Goal: Task Accomplishment & Management: Use online tool/utility

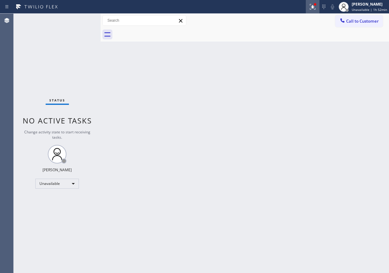
click at [310, 4] on div at bounding box center [313, 6] width 14 height 7
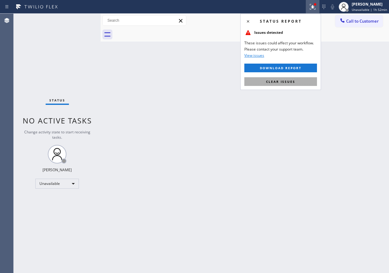
click at [291, 80] on span "Clear issues" at bounding box center [280, 81] width 29 height 4
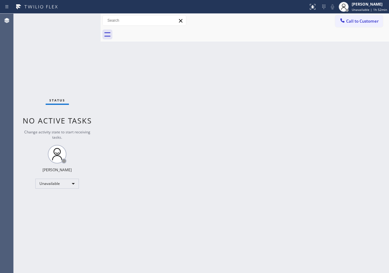
click at [292, 104] on div "Back to Dashboard Change Sender ID Customers Technicians Select a contact Outbo…" at bounding box center [245, 143] width 288 height 259
click at [133, 188] on div "Back to Dashboard Change Sender ID Customers Technicians Select a contact Outbo…" at bounding box center [245, 143] width 288 height 259
click at [151, 129] on div "Back to Dashboard Change Sender ID Customers Technicians Select a contact Outbo…" at bounding box center [245, 143] width 288 height 259
click at [308, 170] on div "Back to Dashboard Change Sender ID Customers Technicians Select a contact Outbo…" at bounding box center [245, 143] width 288 height 259
click at [313, 94] on div "Back to Dashboard Change Sender ID Customers Technicians Select a contact Outbo…" at bounding box center [245, 143] width 288 height 259
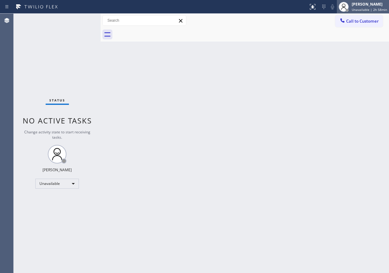
click at [375, 13] on div "[PERSON_NAME] Unavailable | 2h 58min" at bounding box center [363, 7] width 52 height 14
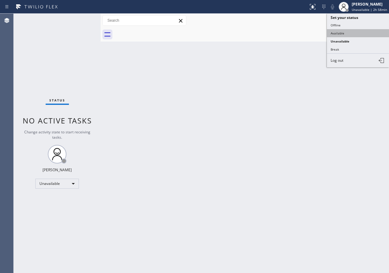
click at [334, 32] on button "Available" at bounding box center [358, 33] width 62 height 8
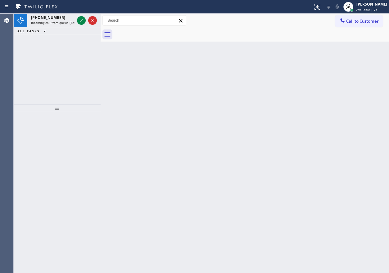
drag, startPoint x: 310, startPoint y: 51, endPoint x: 109, endPoint y: 26, distance: 203.2
click at [310, 51] on div "Back to Dashboard Change Sender ID Customers Technicians Select a contact Outbo…" at bounding box center [245, 143] width 288 height 259
drag, startPoint x: 77, startPoint y: 20, endPoint x: 132, endPoint y: 107, distance: 103.3
click at [78, 20] on div at bounding box center [81, 20] width 9 height 7
click at [83, 19] on icon at bounding box center [81, 20] width 7 height 7
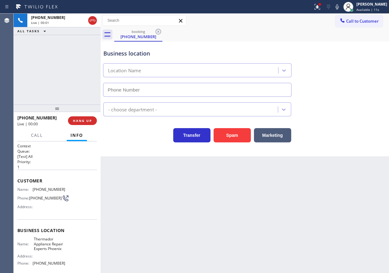
type input "[PHONE_NUMBER]"
click at [40, 244] on span "Thermador Appliance Repair Experts Phoenix" at bounding box center [49, 244] width 31 height 14
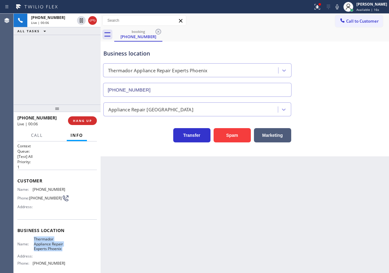
click at [40, 244] on span "Thermador Appliance Repair Experts Phoenix" at bounding box center [49, 244] width 31 height 14
copy span "Thermador Appliance Repair Experts Phoenix"
click at [216, 88] on input "[PHONE_NUMBER]" at bounding box center [197, 90] width 188 height 14
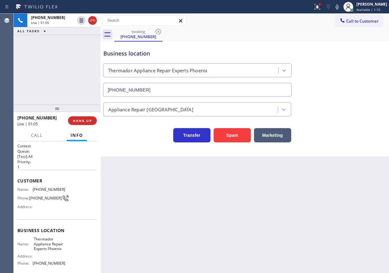
click at [35, 189] on span "[PHONE_NUMBER]" at bounding box center [49, 189] width 33 height 5
copy span "[PHONE_NUMBER]"
click at [38, 136] on span "Call" at bounding box center [37, 135] width 12 height 6
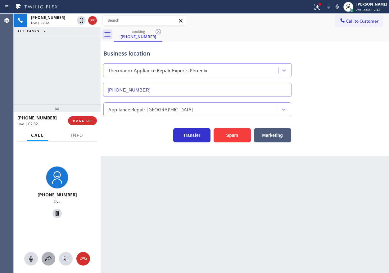
click at [48, 258] on icon at bounding box center [48, 258] width 7 height 7
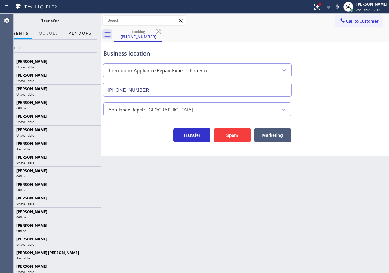
click at [79, 33] on button "Vendors" at bounding box center [80, 33] width 30 height 12
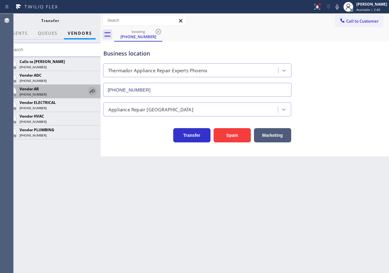
click at [93, 92] on icon at bounding box center [92, 90] width 7 height 7
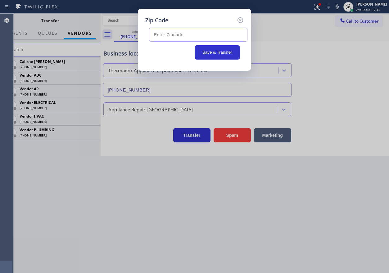
click at [198, 32] on input "text" at bounding box center [198, 35] width 98 height 14
paste input "85253"
type input "85253"
click at [208, 49] on button "Save & Transfer" at bounding box center [218, 52] width 46 height 14
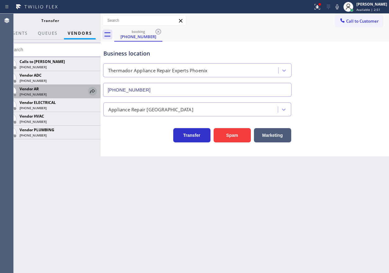
click at [90, 91] on icon at bounding box center [92, 90] width 7 height 7
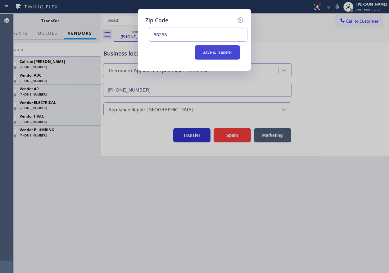
click at [221, 52] on button "Save & Transfer" at bounding box center [218, 52] width 46 height 14
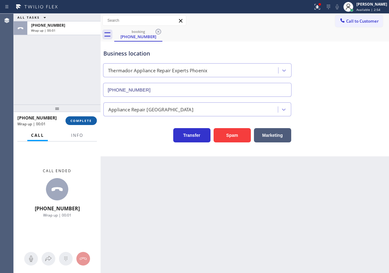
click at [74, 121] on span "COMPLETE" at bounding box center [80, 121] width 21 height 4
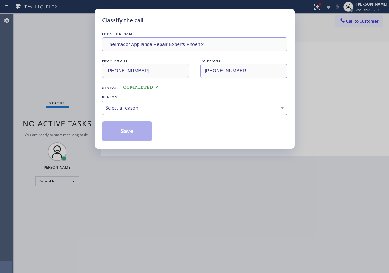
click at [169, 105] on div "Select a reason" at bounding box center [194, 107] width 178 height 7
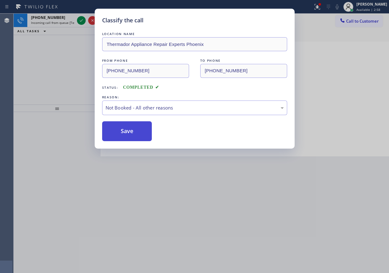
click at [126, 125] on button "Save" at bounding box center [127, 131] width 50 height 20
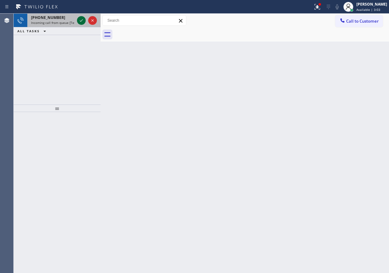
click at [82, 21] on icon at bounding box center [81, 20] width 7 height 7
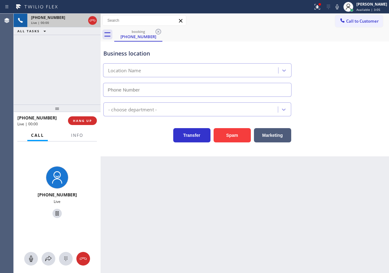
type input "[PHONE_NUMBER]"
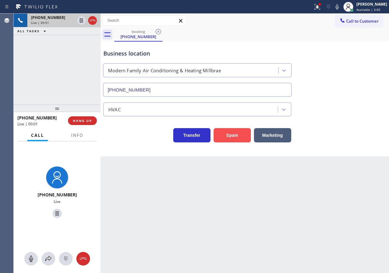
click at [227, 135] on button "Spam" at bounding box center [231, 135] width 37 height 14
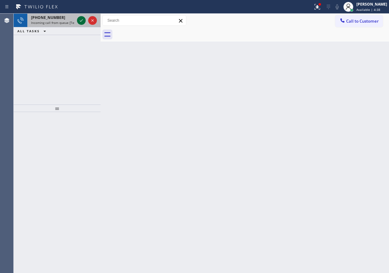
click at [77, 19] on div at bounding box center [81, 20] width 9 height 7
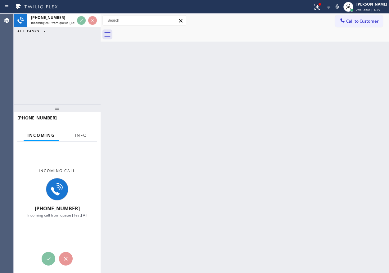
click at [78, 135] on span "Info" at bounding box center [81, 135] width 12 height 6
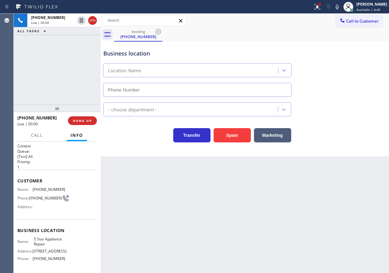
type input "[PHONE_NUMBER]"
click at [81, 121] on span "HANG UP" at bounding box center [82, 121] width 19 height 4
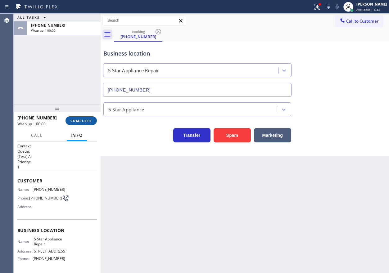
click at [81, 121] on span "COMPLETE" at bounding box center [80, 121] width 21 height 4
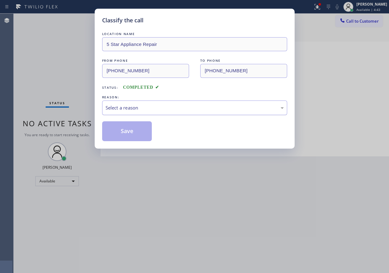
click at [133, 111] on div "Select a reason" at bounding box center [194, 107] width 178 height 7
click at [133, 135] on button "Save" at bounding box center [127, 131] width 50 height 20
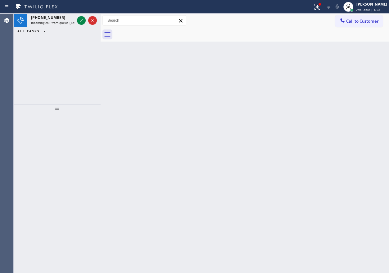
drag, startPoint x: 374, startPoint y: 125, endPoint x: 154, endPoint y: 39, distance: 236.7
click at [374, 125] on div "Back to Dashboard Change Sender ID Customers Technicians Select a contact Outbo…" at bounding box center [245, 143] width 288 height 259
click at [80, 18] on icon at bounding box center [81, 20] width 7 height 7
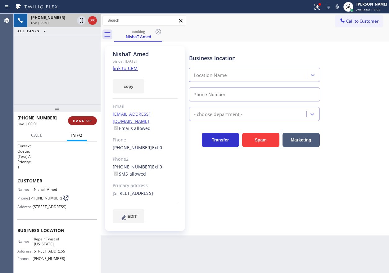
click at [88, 119] on span "HANG UP" at bounding box center [82, 121] width 19 height 4
type input "[PHONE_NUMBER]"
click at [88, 119] on span "HANG UP" at bounding box center [82, 121] width 19 height 4
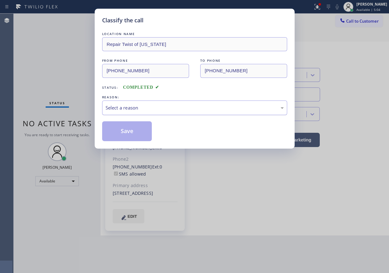
drag, startPoint x: 166, startPoint y: 106, endPoint x: 163, endPoint y: 111, distance: 5.8
click at [166, 107] on div "Select a reason" at bounding box center [194, 107] width 178 height 7
click at [123, 135] on button "Save" at bounding box center [127, 131] width 50 height 20
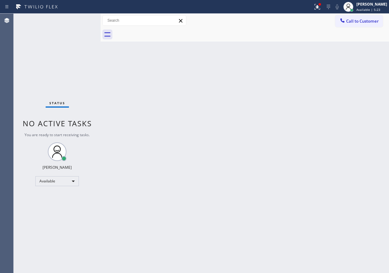
click at [320, 91] on div "Back to Dashboard Change Sender ID Customers Technicians Select a contact Outbo…" at bounding box center [245, 143] width 288 height 259
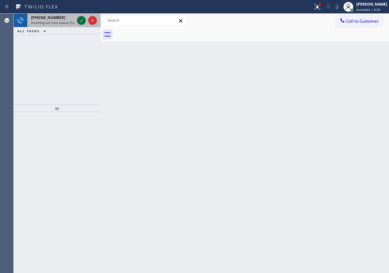
click at [82, 21] on icon at bounding box center [81, 20] width 3 height 2
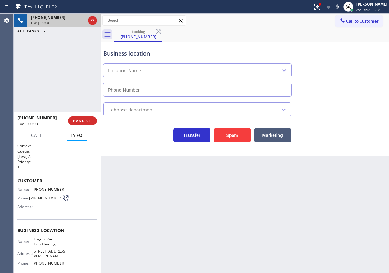
type input "[PHONE_NUMBER]"
click at [230, 139] on button "Spam" at bounding box center [231, 135] width 37 height 14
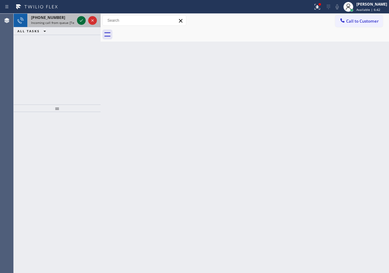
click at [83, 17] on icon at bounding box center [81, 20] width 7 height 7
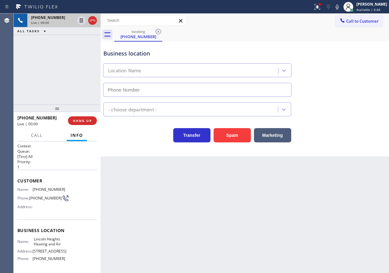
type input "[PHONE_NUMBER]"
click at [87, 123] on button "HANG UP" at bounding box center [82, 120] width 29 height 9
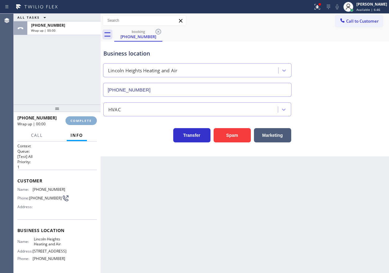
click at [82, 123] on button "COMPLETE" at bounding box center [80, 120] width 31 height 9
click at [209, 124] on div "Transfer Spam Marketing" at bounding box center [244, 133] width 285 height 20
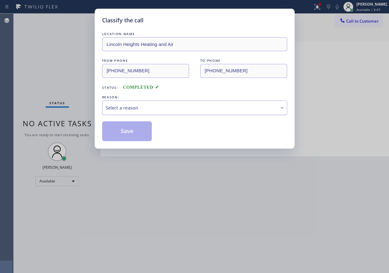
click at [193, 107] on div "Select a reason" at bounding box center [194, 107] width 178 height 7
click at [131, 129] on button "Save" at bounding box center [127, 131] width 50 height 20
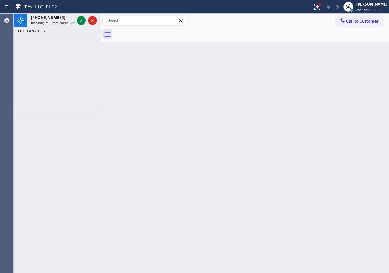
click at [81, 19] on icon at bounding box center [81, 20] width 7 height 7
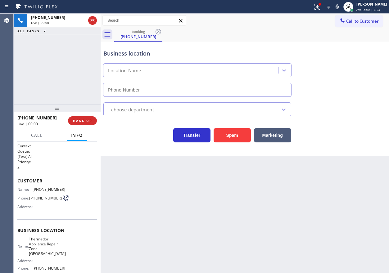
type input "[PHONE_NUMBER]"
click at [43, 237] on div "Business location Name: Thermador Appliance Repair Zone [GEOGRAPHIC_DATA] Addre…" at bounding box center [56, 249] width 79 height 61
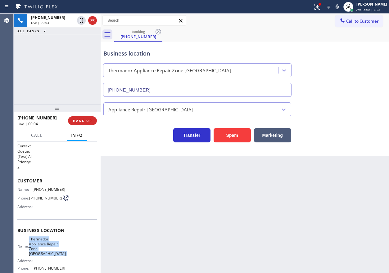
click at [43, 237] on div "Business location Name: Thermador Appliance Repair Zone [GEOGRAPHIC_DATA] Addre…" at bounding box center [56, 249] width 79 height 61
copy span "Thermador Appliance Repair Zone [GEOGRAPHIC_DATA]"
click at [192, 86] on input "[PHONE_NUMBER]" at bounding box center [197, 90] width 188 height 14
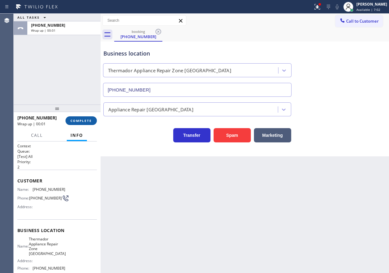
click at [88, 124] on button "COMPLETE" at bounding box center [80, 120] width 31 height 9
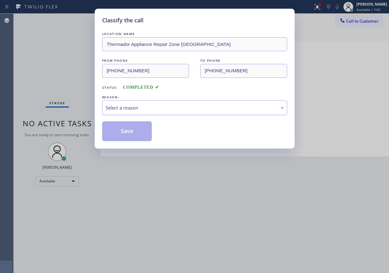
click at [182, 107] on div "Select a reason" at bounding box center [194, 107] width 178 height 7
click at [128, 132] on button "Save" at bounding box center [127, 131] width 50 height 20
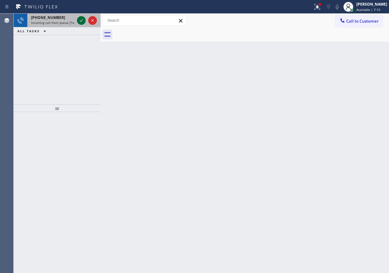
click at [81, 21] on icon at bounding box center [81, 20] width 3 height 2
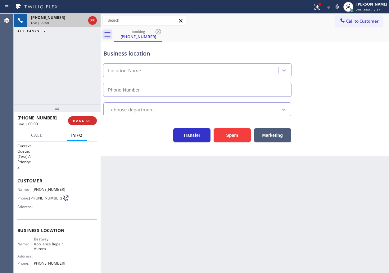
type input "[PHONE_NUMBER]"
click at [44, 249] on span "Bestway Appliance Repair Aurora" at bounding box center [49, 244] width 31 height 14
copy span "Bestway Appliance Repair Aurora"
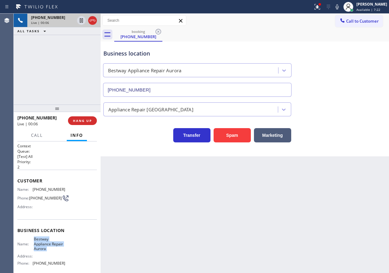
click at [208, 88] on input "[PHONE_NUMBER]" at bounding box center [197, 90] width 188 height 14
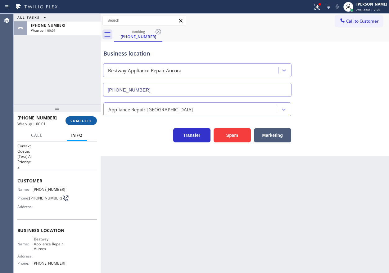
click at [80, 124] on button "COMPLETE" at bounding box center [80, 120] width 31 height 9
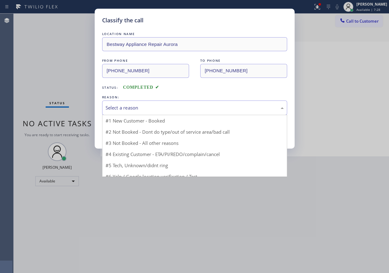
click at [149, 110] on div "Select a reason" at bounding box center [194, 107] width 178 height 7
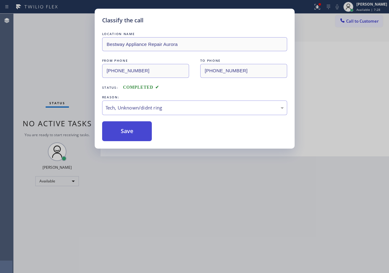
click at [128, 129] on button "Save" at bounding box center [127, 131] width 50 height 20
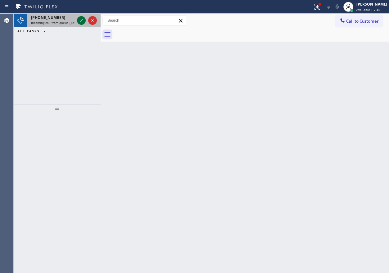
click at [80, 22] on icon at bounding box center [81, 20] width 7 height 7
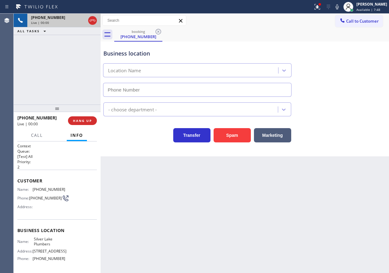
type input "[PHONE_NUMBER]"
click at [45, 244] on span "Silver Lake Plumbers" at bounding box center [49, 242] width 31 height 10
copy span "Silver Lake Plumbers"
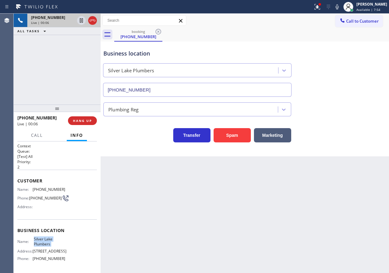
click at [153, 90] on input "[PHONE_NUMBER]" at bounding box center [197, 90] width 188 height 14
click at [83, 121] on span "HANG UP" at bounding box center [82, 121] width 19 height 4
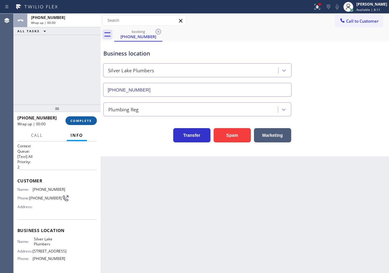
click at [71, 119] on span "COMPLETE" at bounding box center [80, 121] width 21 height 4
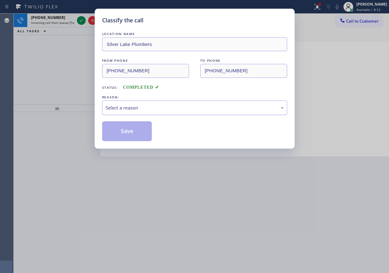
click at [165, 110] on div "Select a reason" at bounding box center [194, 107] width 178 height 7
click at [123, 138] on button "Save" at bounding box center [127, 131] width 50 height 20
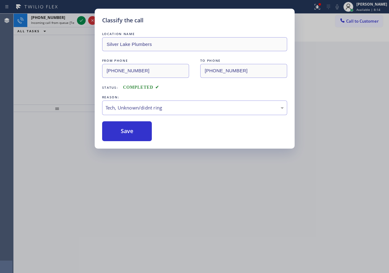
click at [78, 21] on div "Classify the call LOCATION NAME T and T Electrical Repair Service [GEOGRAPHIC_D…" at bounding box center [201, 143] width 375 height 259
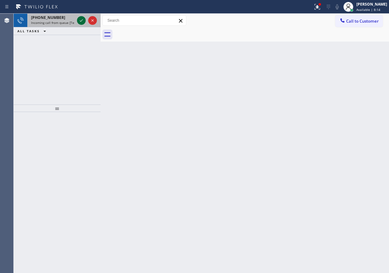
click at [78, 21] on icon at bounding box center [81, 20] width 7 height 7
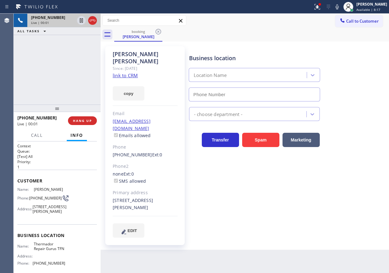
type input "[PHONE_NUMBER]"
click at [51, 251] on span "Thermador Repair Gurus TFN" at bounding box center [49, 247] width 31 height 10
copy span "Thermador Repair Gurus TFN"
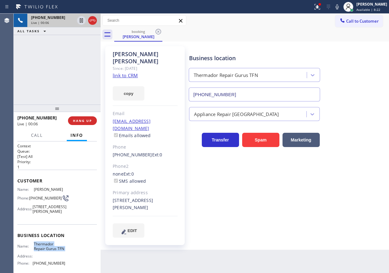
click at [235, 96] on input "[PHONE_NUMBER]" at bounding box center [254, 94] width 131 height 14
click at [117, 72] on link "link to CRM" at bounding box center [125, 75] width 25 height 6
click at [82, 122] on span "HANG UP" at bounding box center [82, 121] width 19 height 4
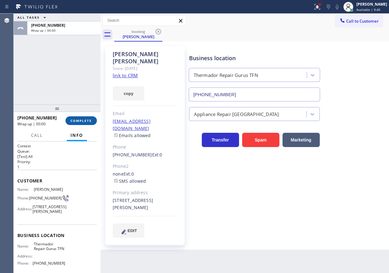
click at [82, 122] on span "COMPLETE" at bounding box center [80, 121] width 21 height 4
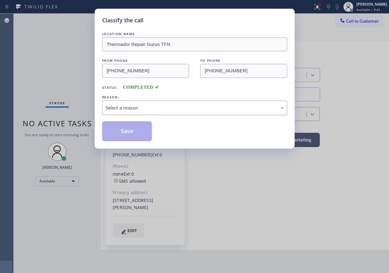
click at [142, 112] on div "Select a reason" at bounding box center [194, 108] width 185 height 15
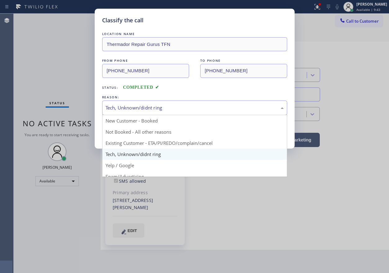
click at [136, 101] on div "Tech, Unknown/didnt ring" at bounding box center [194, 108] width 185 height 15
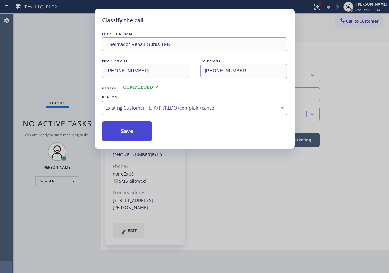
click at [130, 126] on button "Save" at bounding box center [127, 131] width 50 height 20
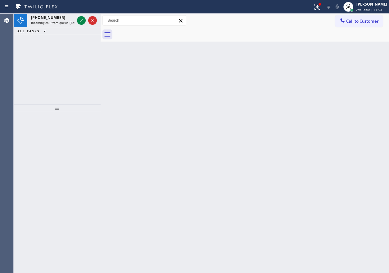
click at [363, 118] on div "Back to Dashboard Change Sender ID Customers Technicians Select a contact Outbo…" at bounding box center [245, 143] width 288 height 259
click at [79, 19] on icon at bounding box center [81, 20] width 7 height 7
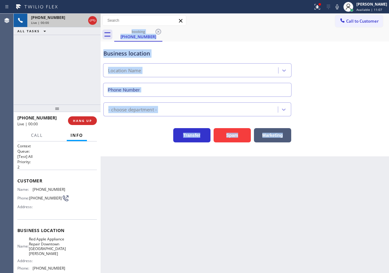
type input "[PHONE_NUMBER]"
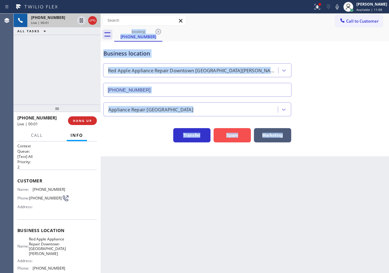
click at [234, 141] on button "Spam" at bounding box center [231, 135] width 37 height 14
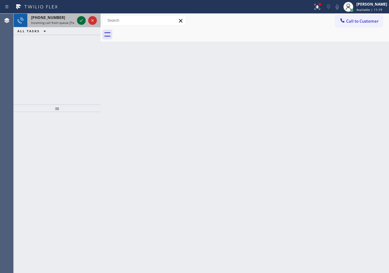
click at [79, 19] on icon at bounding box center [81, 20] width 7 height 7
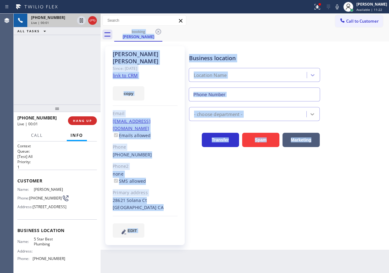
type input "[PHONE_NUMBER]"
click at [248, 222] on div "Business location 5 Star Best Plumbing [PHONE_NUMBER] Plumbing HE Transfer Spam…" at bounding box center [288, 142] width 200 height 188
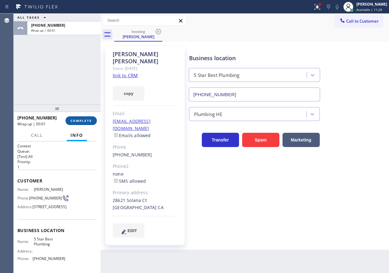
click at [80, 121] on span "COMPLETE" at bounding box center [80, 121] width 21 height 4
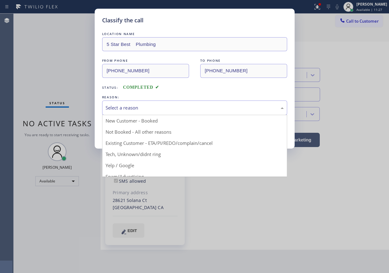
click at [145, 109] on div "Select a reason" at bounding box center [194, 107] width 178 height 7
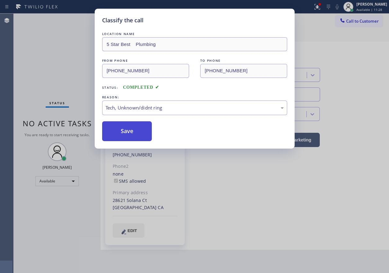
click at [121, 135] on button "Save" at bounding box center [127, 131] width 50 height 20
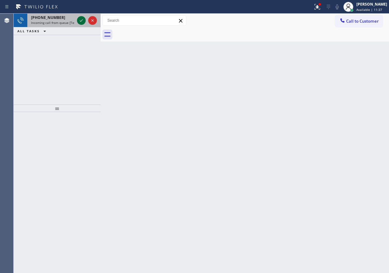
click at [78, 20] on div at bounding box center [81, 20] width 9 height 7
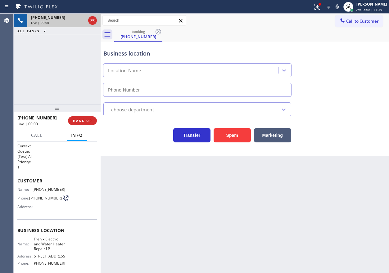
type input "[PHONE_NUMBER]"
click at [221, 136] on button "Spam" at bounding box center [231, 135] width 37 height 14
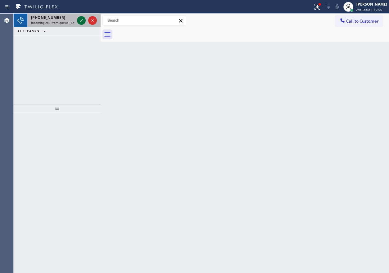
click at [80, 23] on icon at bounding box center [81, 20] width 7 height 7
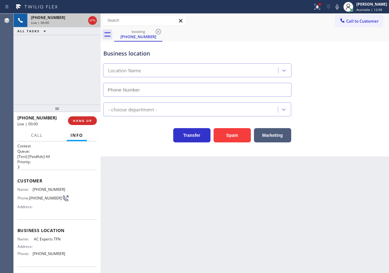
type input "[PHONE_NUMBER]"
click at [88, 120] on span "HANG UP" at bounding box center [82, 121] width 19 height 4
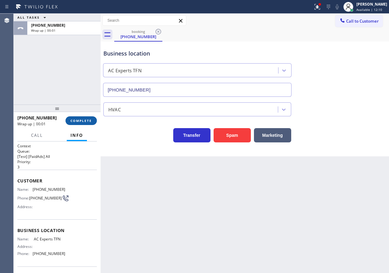
click at [87, 119] on span "COMPLETE" at bounding box center [80, 121] width 21 height 4
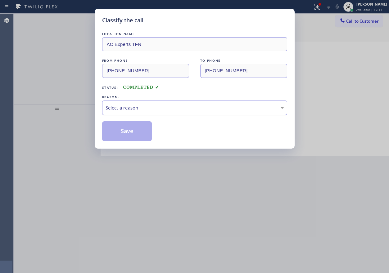
click at [165, 110] on div "Select a reason" at bounding box center [194, 107] width 178 height 7
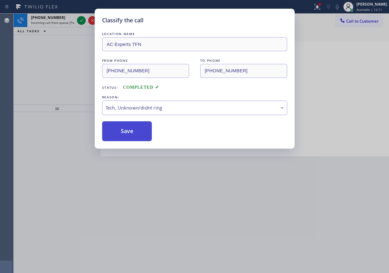
click at [138, 135] on button "Save" at bounding box center [127, 131] width 50 height 20
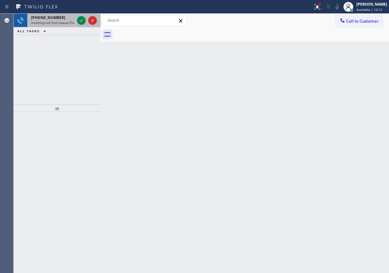
click at [39, 20] on span "[PHONE_NUMBER]" at bounding box center [48, 17] width 34 height 5
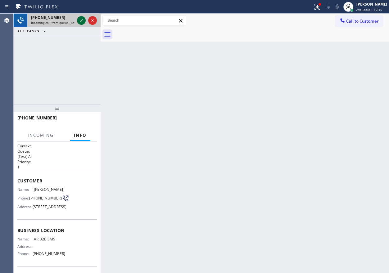
click at [82, 19] on icon at bounding box center [81, 20] width 7 height 7
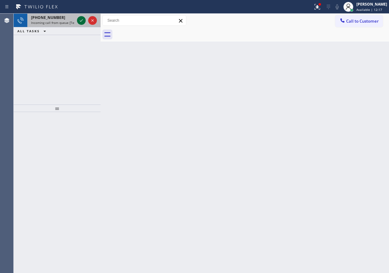
click at [82, 18] on icon at bounding box center [81, 20] width 7 height 7
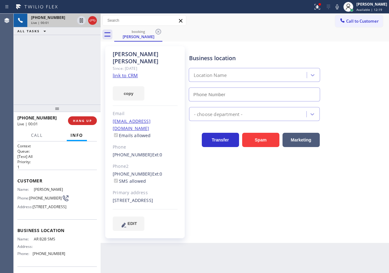
type input "[PHONE_NUMBER]"
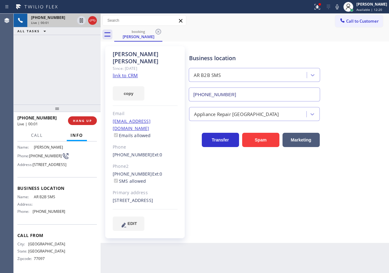
scroll to position [54, 0]
click at [44, 196] on span "AR B2B SMS" at bounding box center [49, 197] width 31 height 5
copy span "AR B2B SMS"
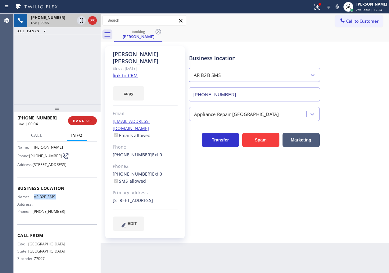
click at [241, 90] on input "[PHONE_NUMBER]" at bounding box center [254, 94] width 131 height 14
click at [133, 72] on link "link to CRM" at bounding box center [125, 75] width 25 height 6
click at [130, 72] on link "link to CRM" at bounding box center [125, 75] width 25 height 6
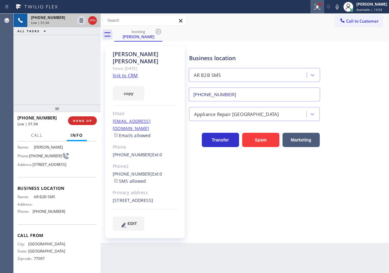
click at [320, 3] on icon at bounding box center [316, 6] width 7 height 7
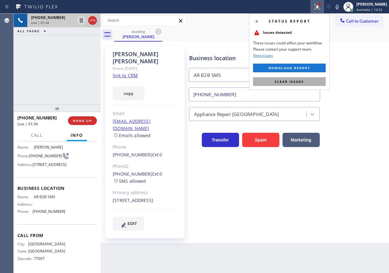
click at [303, 81] on span "Clear issues" at bounding box center [289, 81] width 29 height 4
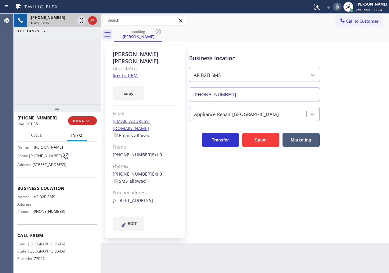
click at [341, 9] on icon at bounding box center [336, 6] width 7 height 7
click at [77, 20] on div at bounding box center [81, 20] width 9 height 7
click at [319, 185] on div "Business location AR B2B SMS [PHONE_NUMBER] Appliance Repair High End Transfer …" at bounding box center [288, 138] width 200 height 181
click at [314, 172] on div "Business location AR B2B SMS [PHONE_NUMBER] Appliance Repair High End Transfer …" at bounding box center [288, 138] width 200 height 181
click at [339, 9] on icon at bounding box center [336, 6] width 3 height 5
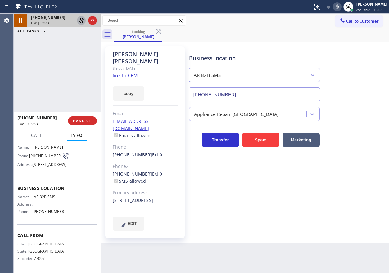
click at [78, 22] on icon at bounding box center [81, 20] width 7 height 7
click at [307, 43] on div "[PERSON_NAME] Since: [DATE] link to CRM copy Email [EMAIL_ADDRESS][DOMAIN_NAME]…" at bounding box center [244, 142] width 285 height 198
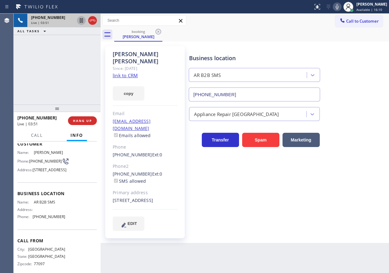
scroll to position [23, 0]
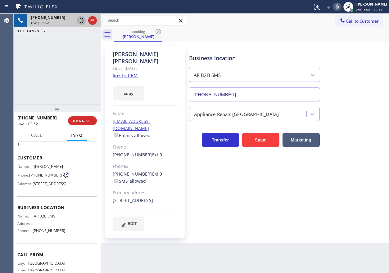
click at [38, 177] on span "[PHONE_NUMBER]" at bounding box center [45, 175] width 33 height 5
copy div "[PHONE_NUMBER]"
drag, startPoint x: 327, startPoint y: 205, endPoint x: 300, endPoint y: 184, distance: 34.5
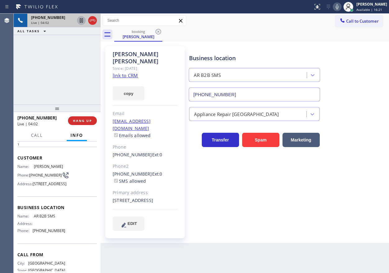
click at [327, 205] on div "Business location AR B2B SMS [PHONE_NUMBER] Appliance Repair High End Transfer …" at bounding box center [288, 138] width 200 height 181
click at [84, 121] on span "HANG UP" at bounding box center [82, 121] width 19 height 4
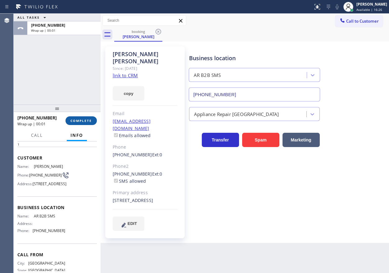
click at [84, 121] on span "COMPLETE" at bounding box center [80, 121] width 21 height 4
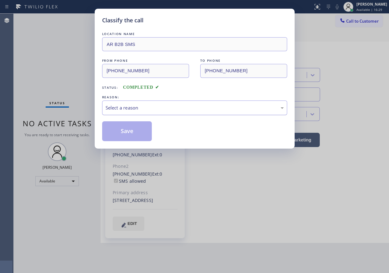
click at [161, 109] on div "Select a reason" at bounding box center [194, 107] width 178 height 7
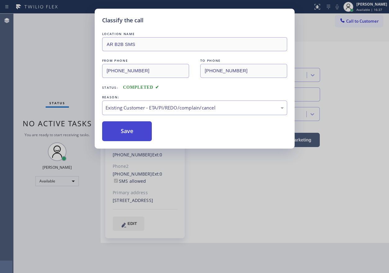
click at [134, 130] on button "Save" at bounding box center [127, 131] width 50 height 20
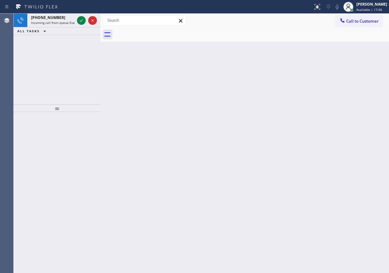
click at [316, 82] on div "Back to Dashboard Change Sender ID Customers Technicians Select a contact Outbo…" at bounding box center [245, 143] width 288 height 259
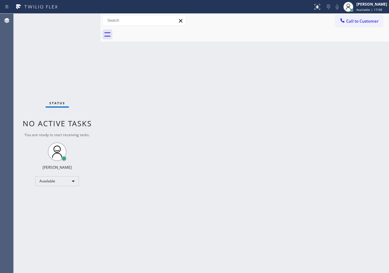
click at [79, 22] on div "Status No active tasks You are ready to start receiving tasks. [PERSON_NAME] Av…" at bounding box center [57, 143] width 87 height 259
click at [215, 148] on div "Back to Dashboard Change Sender ID Customers Technicians Select a contact Outbo…" at bounding box center [245, 143] width 288 height 259
click at [330, 120] on div "Back to Dashboard Change Sender ID Customers Technicians Select a contact Outbo…" at bounding box center [245, 143] width 288 height 259
click at [307, 123] on div "Back to Dashboard Change Sender ID Customers Technicians Select a contact Outbo…" at bounding box center [245, 143] width 288 height 259
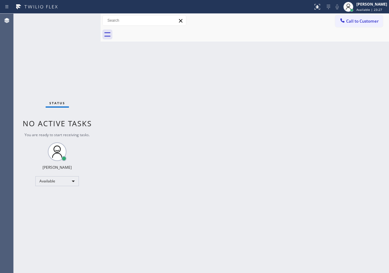
click at [82, 20] on div "Status No active tasks You are ready to start receiving tasks. [PERSON_NAME] Av…" at bounding box center [57, 143] width 87 height 259
click at [304, 97] on div "Back to Dashboard Change Sender ID Customers Technicians Select a contact Outbo…" at bounding box center [245, 143] width 288 height 259
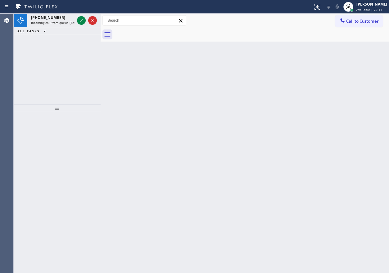
drag, startPoint x: 309, startPoint y: 137, endPoint x: 152, endPoint y: 54, distance: 177.5
click at [309, 137] on div "Back to Dashboard Change Sender ID Customers Technicians Select a contact Outbo…" at bounding box center [245, 143] width 288 height 259
drag, startPoint x: 82, startPoint y: 20, endPoint x: 176, endPoint y: 52, distance: 98.9
click at [82, 20] on icon at bounding box center [81, 20] width 7 height 7
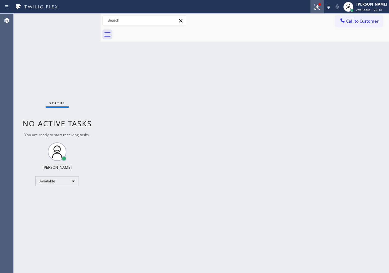
click at [320, 8] on icon at bounding box center [317, 7] width 6 height 6
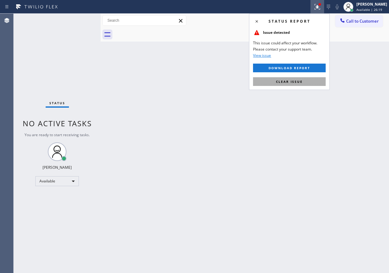
click at [292, 85] on button "Clear issue" at bounding box center [289, 81] width 73 height 9
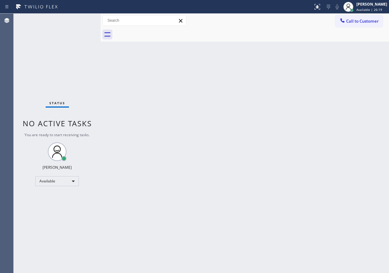
click at [262, 107] on div "Back to Dashboard Change Sender ID Customers Technicians Select a contact Outbo…" at bounding box center [245, 143] width 288 height 259
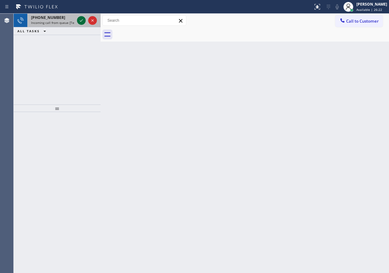
click at [80, 23] on icon at bounding box center [81, 20] width 7 height 7
click at [80, 20] on icon at bounding box center [81, 20] width 7 height 7
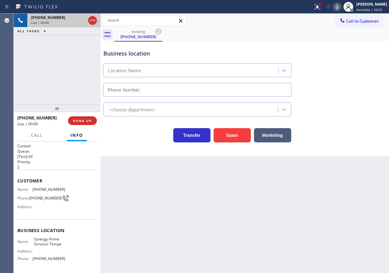
type input "[PHONE_NUMBER]"
click at [237, 137] on button "Spam" at bounding box center [231, 135] width 37 height 14
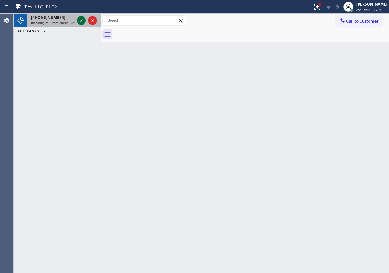
click at [79, 19] on icon at bounding box center [81, 20] width 7 height 7
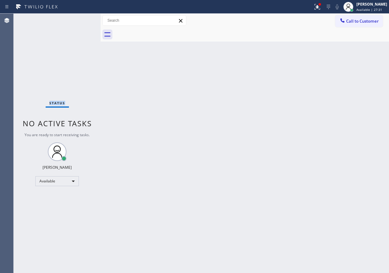
click at [79, 19] on div "Status No active tasks You are ready to start receiving tasks. [PERSON_NAME] Av…" at bounding box center [57, 143] width 87 height 259
click at [304, 106] on div "Back to Dashboard Change Sender ID Customers Technicians Select a contact Outbo…" at bounding box center [245, 143] width 288 height 259
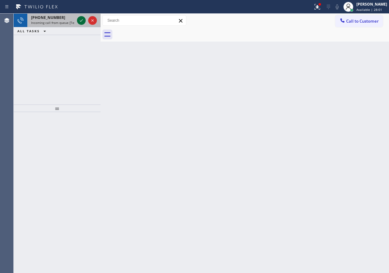
click at [80, 16] on button at bounding box center [81, 20] width 9 height 9
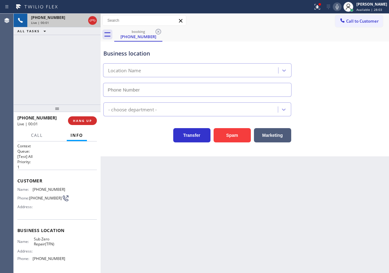
type input "[PHONE_NUMBER]"
click at [87, 121] on span "HANG UP" at bounding box center [82, 121] width 19 height 4
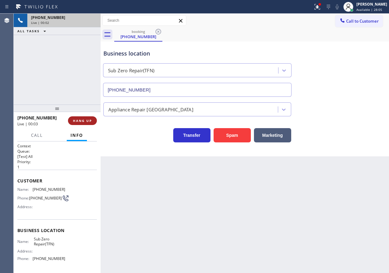
click at [87, 121] on span "HANG UP" at bounding box center [82, 121] width 19 height 4
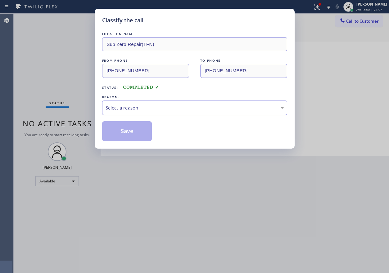
click at [150, 108] on div "Select a reason" at bounding box center [194, 107] width 178 height 7
click at [132, 131] on button "Save" at bounding box center [127, 131] width 50 height 20
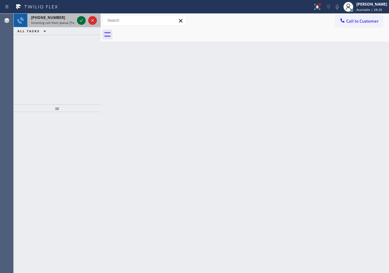
click at [81, 20] on icon at bounding box center [81, 20] width 7 height 7
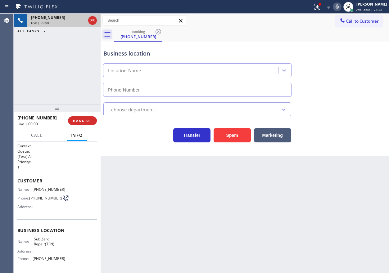
type input "[PHONE_NUMBER]"
click at [86, 118] on button "HANG UP" at bounding box center [82, 120] width 29 height 9
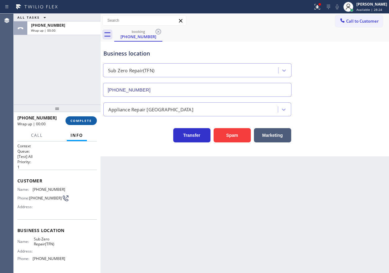
click at [86, 118] on button "COMPLETE" at bounding box center [80, 120] width 31 height 9
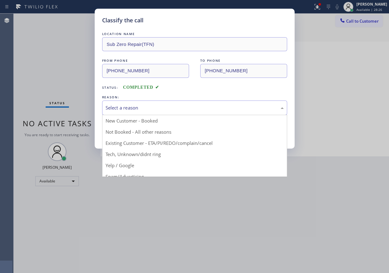
click at [209, 107] on div "Select a reason" at bounding box center [194, 107] width 178 height 7
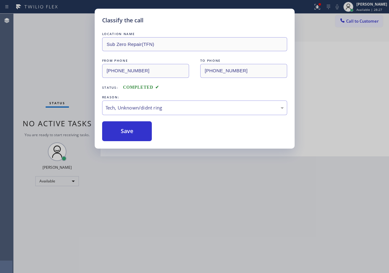
click at [131, 142] on div "Classify the call LOCATION NAME Sub Zero Repair(TFN) FROM PHONE [PHONE_NUMBER] …" at bounding box center [195, 79] width 200 height 140
click at [116, 133] on button "Save" at bounding box center [127, 131] width 50 height 20
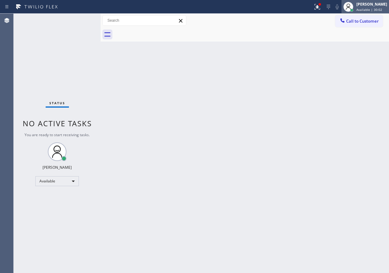
click at [364, 9] on span "Available | 30:02" at bounding box center [369, 9] width 26 height 4
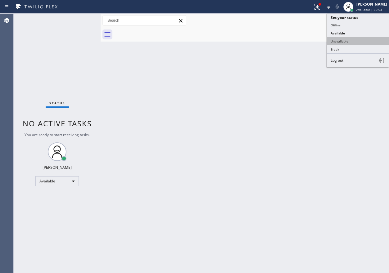
click at [344, 40] on button "Unavailable" at bounding box center [358, 41] width 62 height 8
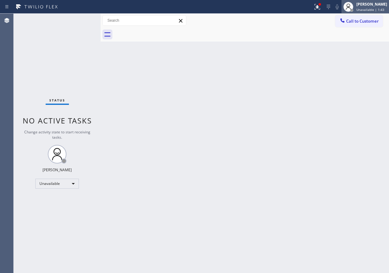
click at [361, 10] on span "Unavailable | 1:43" at bounding box center [370, 9] width 28 height 4
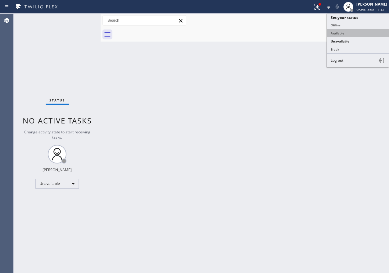
click at [357, 37] on button "Available" at bounding box center [358, 33] width 62 height 8
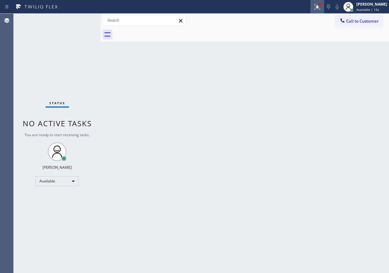
click at [321, 3] on icon at bounding box center [316, 6] width 7 height 7
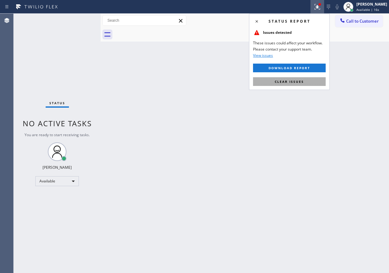
click at [303, 83] on span "Clear issues" at bounding box center [289, 81] width 29 height 4
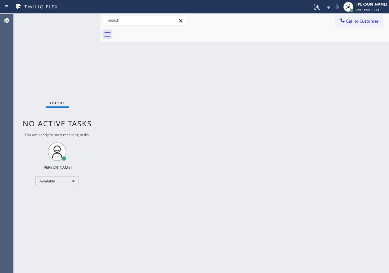
click at [309, 77] on div "Back to Dashboard Change Sender ID Customers Technicians Select a contact Outbo…" at bounding box center [245, 143] width 288 height 259
click at [346, 106] on div "Back to Dashboard Change Sender ID Customers Technicians Select a contact Outbo…" at bounding box center [245, 143] width 288 height 259
click at [203, 137] on div "Back to Dashboard Change Sender ID Customers Technicians Select a contact Outbo…" at bounding box center [245, 143] width 288 height 259
click at [311, 117] on div "Back to Dashboard Change Sender ID Customers Technicians Select a contact Outbo…" at bounding box center [245, 143] width 288 height 259
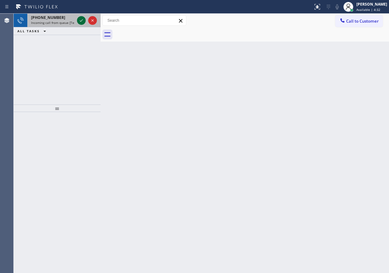
click at [82, 19] on icon at bounding box center [81, 20] width 7 height 7
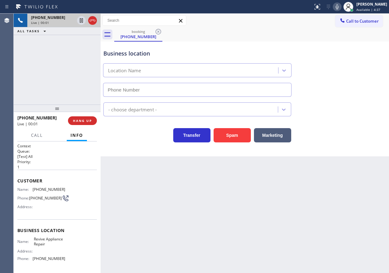
type input "[PHONE_NUMBER]"
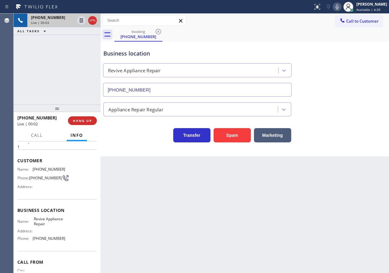
scroll to position [31, 0]
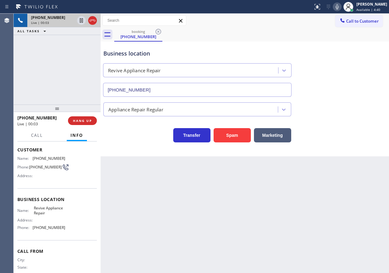
click at [47, 215] on span "Revive Appliance Repair" at bounding box center [49, 211] width 31 height 10
copy span "Revive Appliance Repair"
click at [192, 90] on input "[PHONE_NUMBER]" at bounding box center [197, 90] width 188 height 14
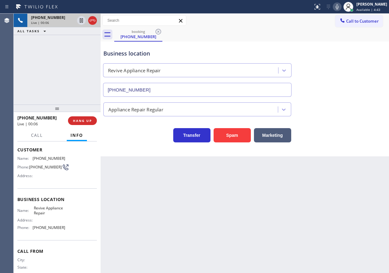
click at [192, 90] on input "[PHONE_NUMBER]" at bounding box center [197, 90] width 188 height 14
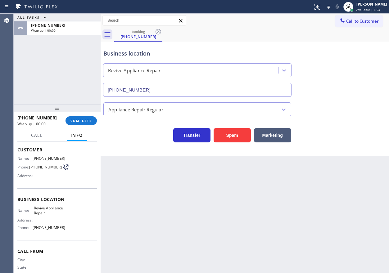
click at [91, 118] on button "COMPLETE" at bounding box center [80, 120] width 31 height 9
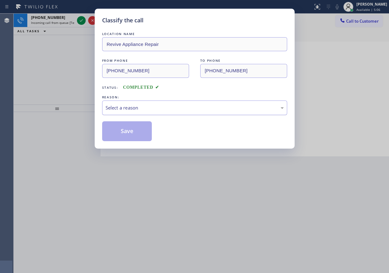
click at [141, 106] on div "Select a reason" at bounding box center [194, 107] width 178 height 7
click at [133, 139] on button "Save" at bounding box center [127, 131] width 50 height 20
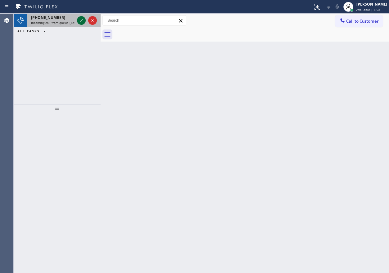
click at [79, 24] on icon at bounding box center [81, 20] width 7 height 7
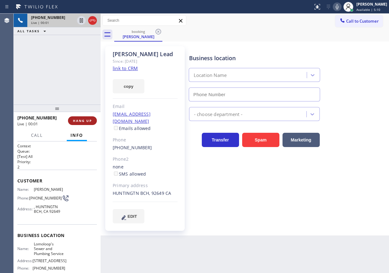
click at [86, 122] on span "HANG UP" at bounding box center [82, 121] width 19 height 4
type input "[PHONE_NUMBER]"
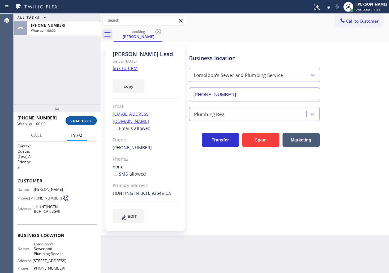
click at [86, 122] on span "COMPLETE" at bounding box center [80, 121] width 21 height 4
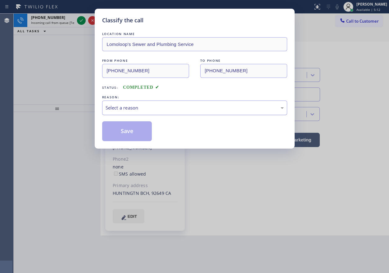
click at [162, 110] on div "Select a reason" at bounding box center [194, 107] width 178 height 7
click at [132, 134] on button "Save" at bounding box center [127, 131] width 50 height 20
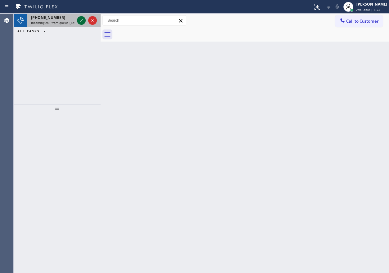
click at [79, 21] on icon at bounding box center [81, 20] width 7 height 7
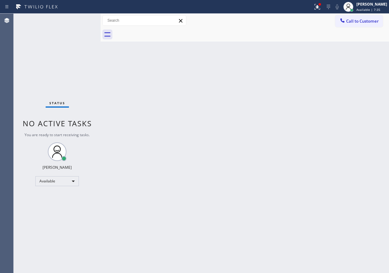
click at [321, 14] on div "Call to Customer Outbound call Location Search location Your caller id phone nu…" at bounding box center [245, 21] width 288 height 14
click at [321, 9] on icon at bounding box center [316, 6] width 7 height 7
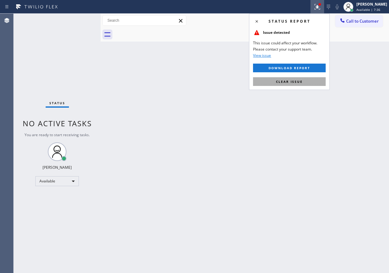
click at [307, 82] on button "Clear issue" at bounding box center [289, 81] width 73 height 9
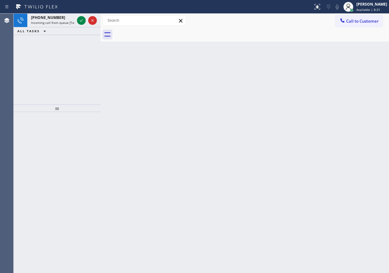
click at [240, 114] on div "Back to Dashboard Change Sender ID Customers Technicians Select a contact Outbo…" at bounding box center [245, 143] width 288 height 259
click at [79, 21] on icon at bounding box center [81, 20] width 7 height 7
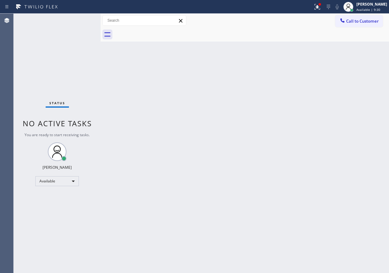
click at [320, 133] on div "Back to Dashboard Change Sender ID Customers Technicians Select a contact Outbo…" at bounding box center [245, 143] width 288 height 259
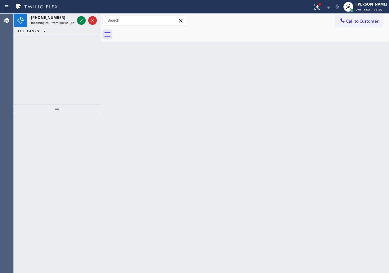
click at [327, 127] on div "Back to Dashboard Change Sender ID Customers Technicians Select a contact Outbo…" at bounding box center [245, 143] width 288 height 259
click at [78, 20] on icon at bounding box center [81, 20] width 7 height 7
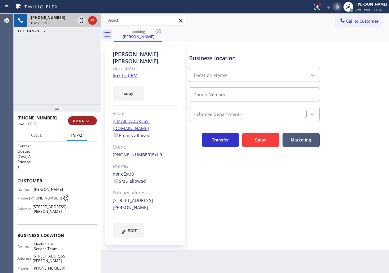
click at [89, 122] on span "HANG UP" at bounding box center [82, 121] width 19 height 4
type input "[PHONE_NUMBER]"
click at [89, 122] on span "HANG UP" at bounding box center [82, 121] width 19 height 4
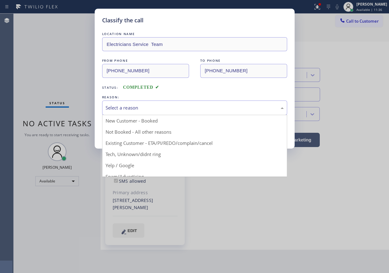
click at [117, 111] on div "Select a reason" at bounding box center [194, 107] width 178 height 7
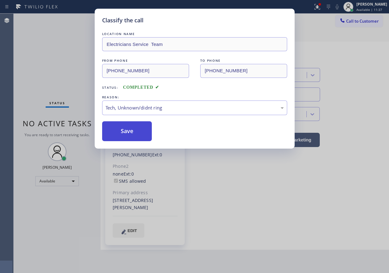
click at [128, 130] on button "Save" at bounding box center [127, 131] width 50 height 20
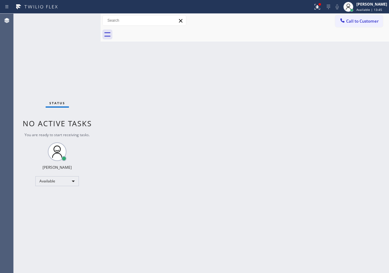
click at [309, 147] on div "Back to Dashboard Change Sender ID Customers Technicians Select a contact Outbo…" at bounding box center [245, 143] width 288 height 259
click at [375, 7] on span "Available | 13:47" at bounding box center [369, 9] width 26 height 4
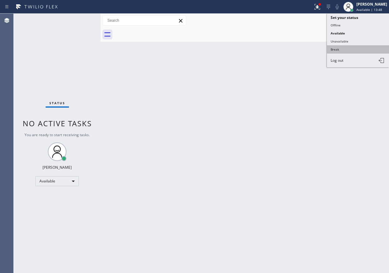
click at [330, 48] on button "Break" at bounding box center [358, 49] width 62 height 8
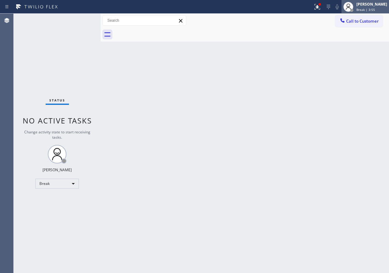
drag, startPoint x: 358, startPoint y: 5, endPoint x: 353, endPoint y: 12, distance: 8.6
click at [353, 5] on div at bounding box center [348, 7] width 10 height 10
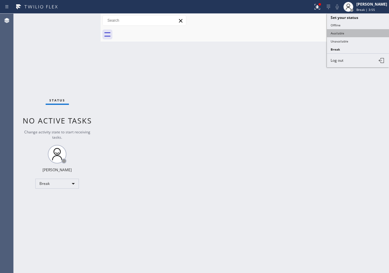
click at [342, 35] on button "Available" at bounding box center [358, 33] width 62 height 8
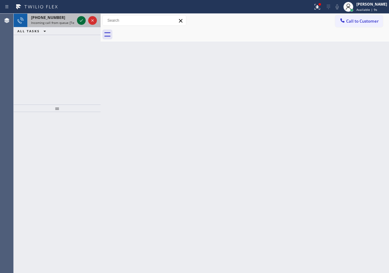
click at [82, 22] on icon at bounding box center [81, 20] width 7 height 7
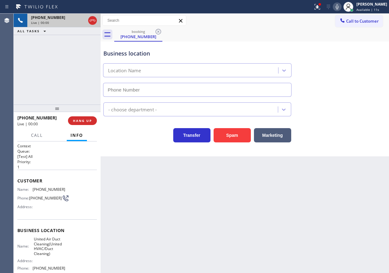
type input "[PHONE_NUMBER]"
click at [230, 137] on button "Spam" at bounding box center [231, 135] width 37 height 14
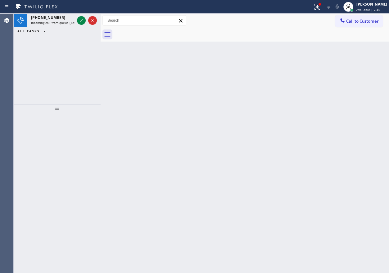
click at [302, 171] on div "Back to Dashboard Change Sender ID Customers Technicians Select a contact Outbo…" at bounding box center [245, 143] width 288 height 259
click at [318, 143] on div "Back to Dashboard Change Sender ID Customers Technicians Select a contact Outbo…" at bounding box center [245, 143] width 288 height 259
click at [82, 20] on icon at bounding box center [81, 20] width 7 height 7
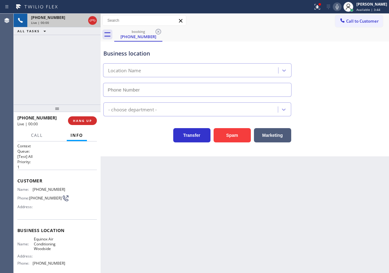
type input "[PHONE_NUMBER]"
click at [232, 137] on button "Spam" at bounding box center [231, 135] width 37 height 14
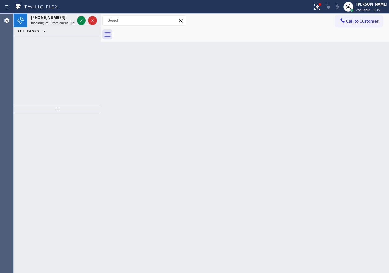
click at [313, 127] on div "Back to Dashboard Change Sender ID Customers Technicians Select a contact Outbo…" at bounding box center [245, 143] width 288 height 259
click at [80, 19] on icon at bounding box center [81, 20] width 7 height 7
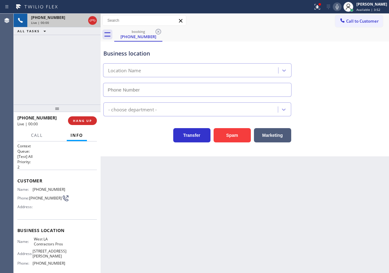
type input "[PHONE_NUMBER]"
click at [241, 136] on button "Spam" at bounding box center [231, 135] width 37 height 14
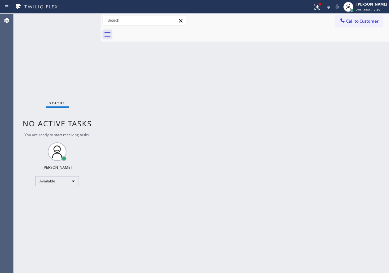
click at [367, 116] on div "Back to Dashboard Change Sender ID Customers Technicians Select a contact Outbo…" at bounding box center [245, 143] width 288 height 259
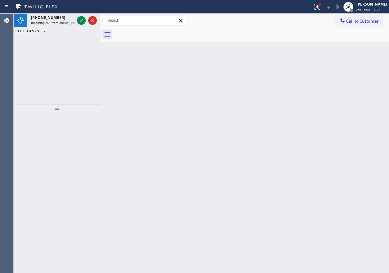
click at [284, 119] on div "Back to Dashboard Change Sender ID Customers Technicians Select a contact Outbo…" at bounding box center [245, 143] width 288 height 259
click at [306, 97] on div "Back to Dashboard Change Sender ID Customers Technicians Select a contact Outbo…" at bounding box center [245, 143] width 288 height 259
click at [80, 21] on icon at bounding box center [81, 20] width 3 height 2
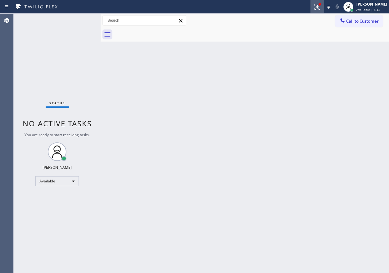
click at [318, 7] on div at bounding box center [317, 6] width 14 height 7
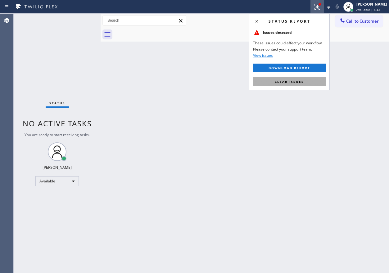
click at [316, 82] on button "Clear issues" at bounding box center [289, 81] width 73 height 9
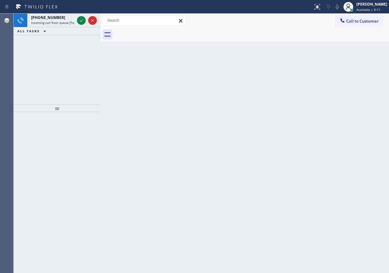
click at [340, 145] on div "Back to Dashboard Change Sender ID Customers Technicians Select a contact Outbo…" at bounding box center [245, 143] width 288 height 259
click at [78, 24] on icon at bounding box center [81, 20] width 7 height 7
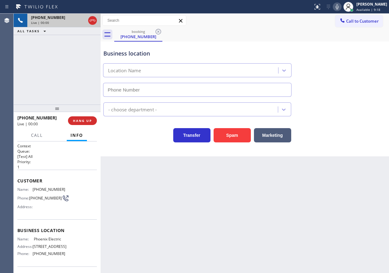
type input "[PHONE_NUMBER]"
click at [240, 132] on button "Spam" at bounding box center [231, 135] width 37 height 14
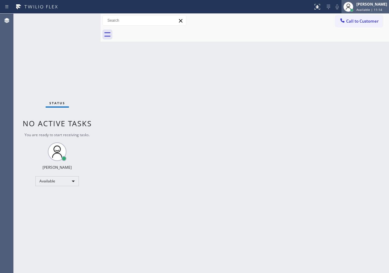
click at [373, 7] on div "[PERSON_NAME] Available | 11:14" at bounding box center [372, 6] width 34 height 11
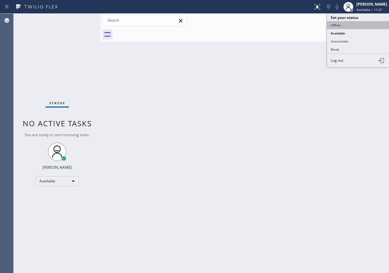
click at [351, 28] on button "Offline" at bounding box center [358, 25] width 62 height 8
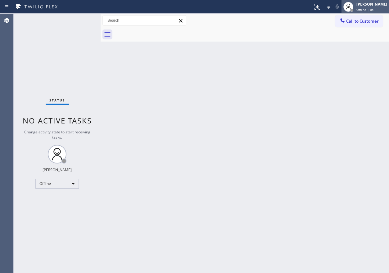
click at [362, 5] on div "[PERSON_NAME]" at bounding box center [371, 4] width 31 height 5
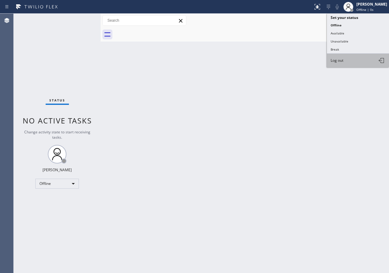
click at [339, 60] on span "Log out" at bounding box center [336, 60] width 13 height 5
